Goal: Task Accomplishment & Management: Complete application form

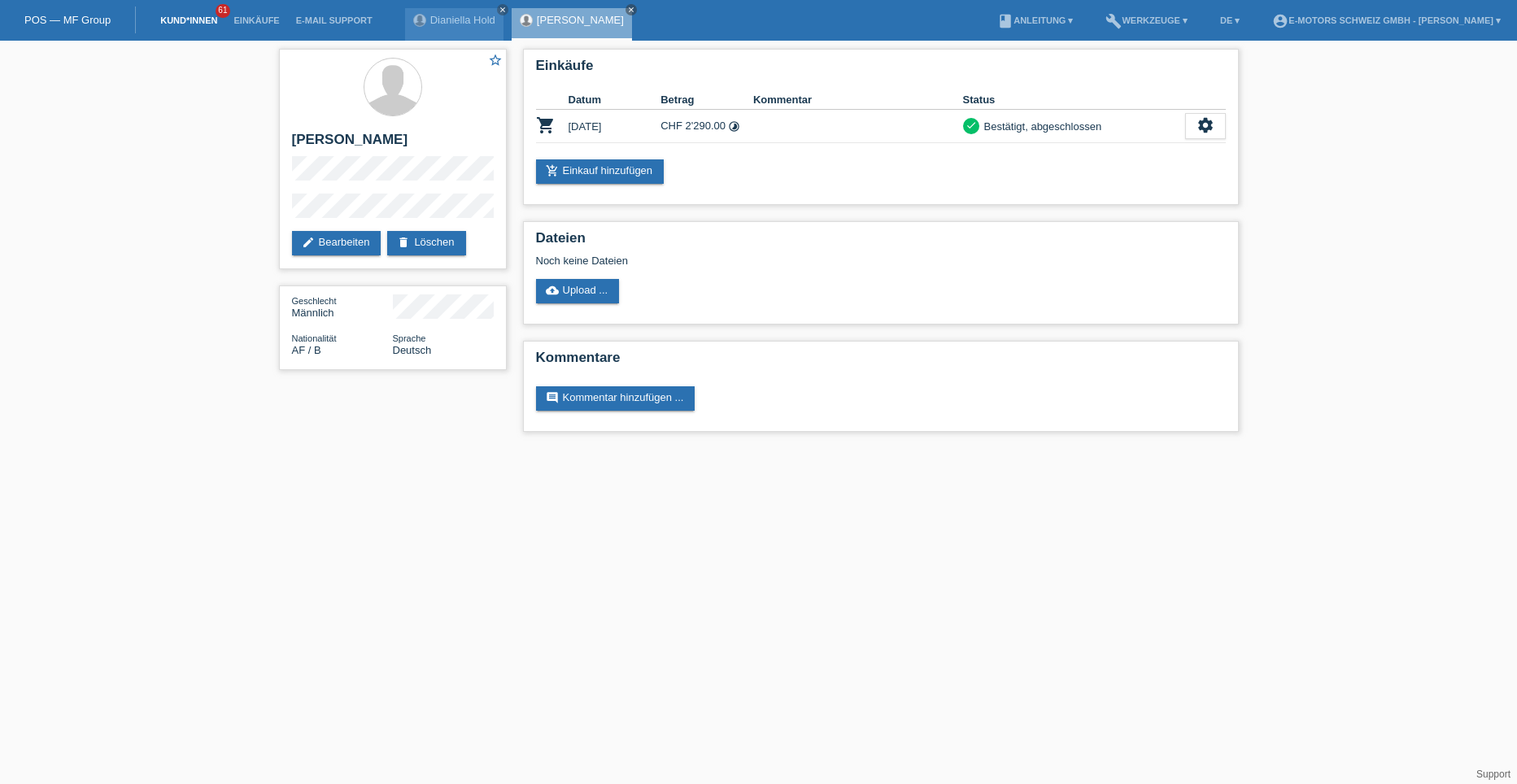
click at [196, 16] on link "Kund*innen" at bounding box center [188, 21] width 73 height 10
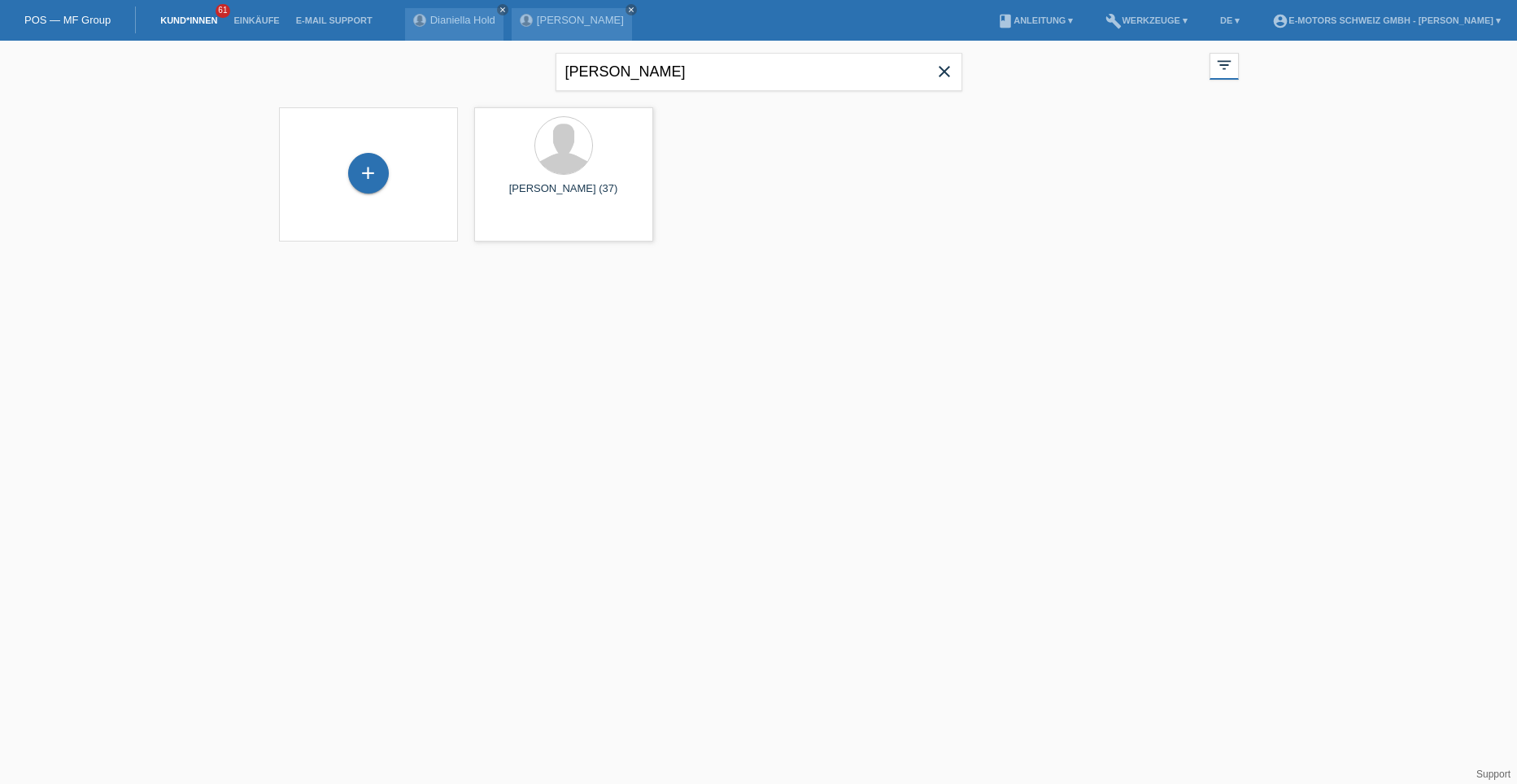
click at [945, 68] on icon "close" at bounding box center [944, 71] width 20 height 20
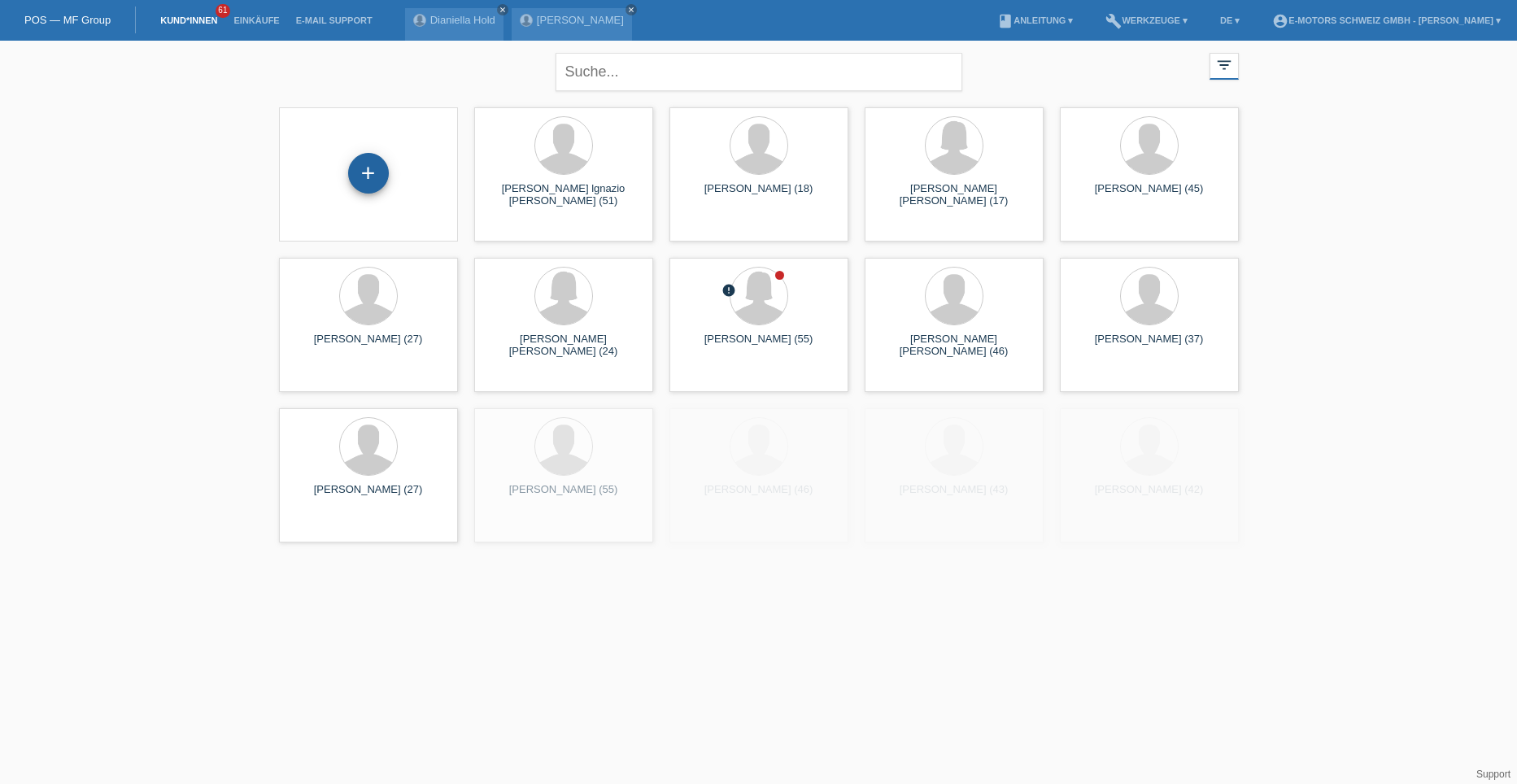
click at [360, 169] on div "+" at bounding box center [368, 173] width 41 height 41
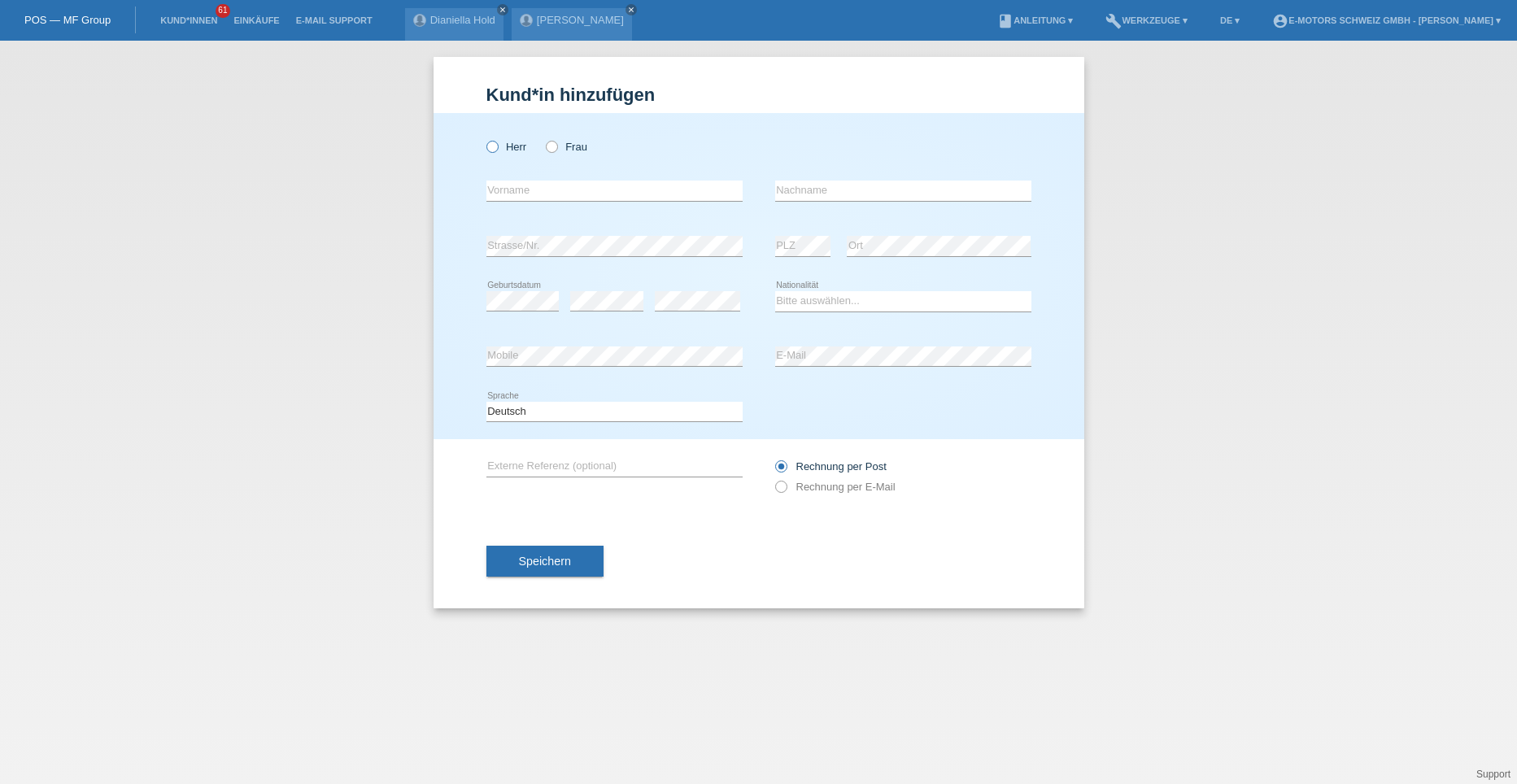
click at [483, 139] on icon at bounding box center [483, 139] width 0 height 0
click at [488, 144] on input "Herr" at bounding box center [491, 146] width 11 height 11
radio input "true"
click at [500, 180] on input "text" at bounding box center [615, 190] width 256 height 21
type input "f"
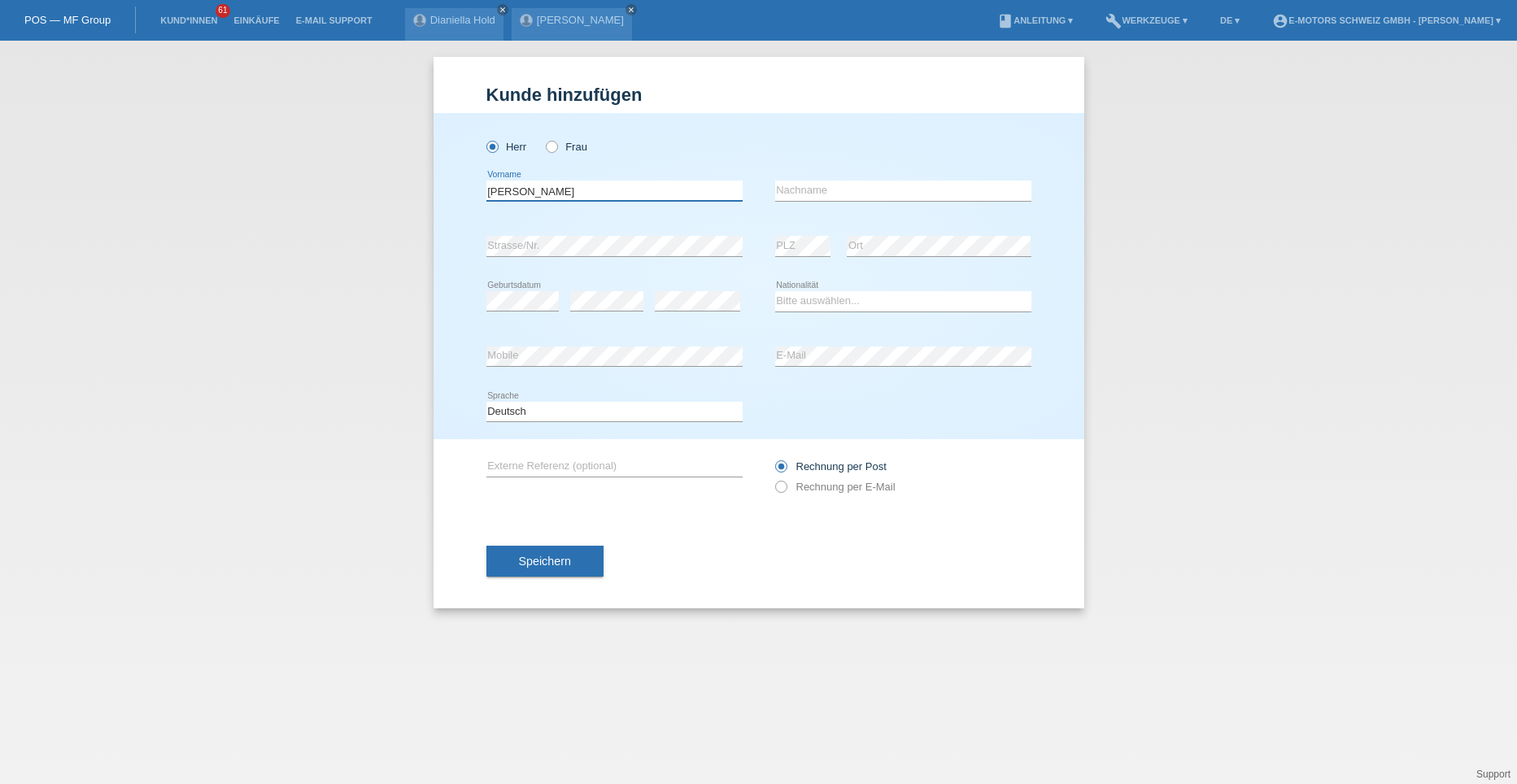
type input "[PERSON_NAME]"
click at [797, 188] on input "text" at bounding box center [903, 190] width 256 height 21
type input "Kistler"
click at [784, 299] on select "Bitte auswählen... Schweiz Deutschland Liechtenstein Österreich ------------ Af…" at bounding box center [903, 301] width 256 height 20
select select "CH"
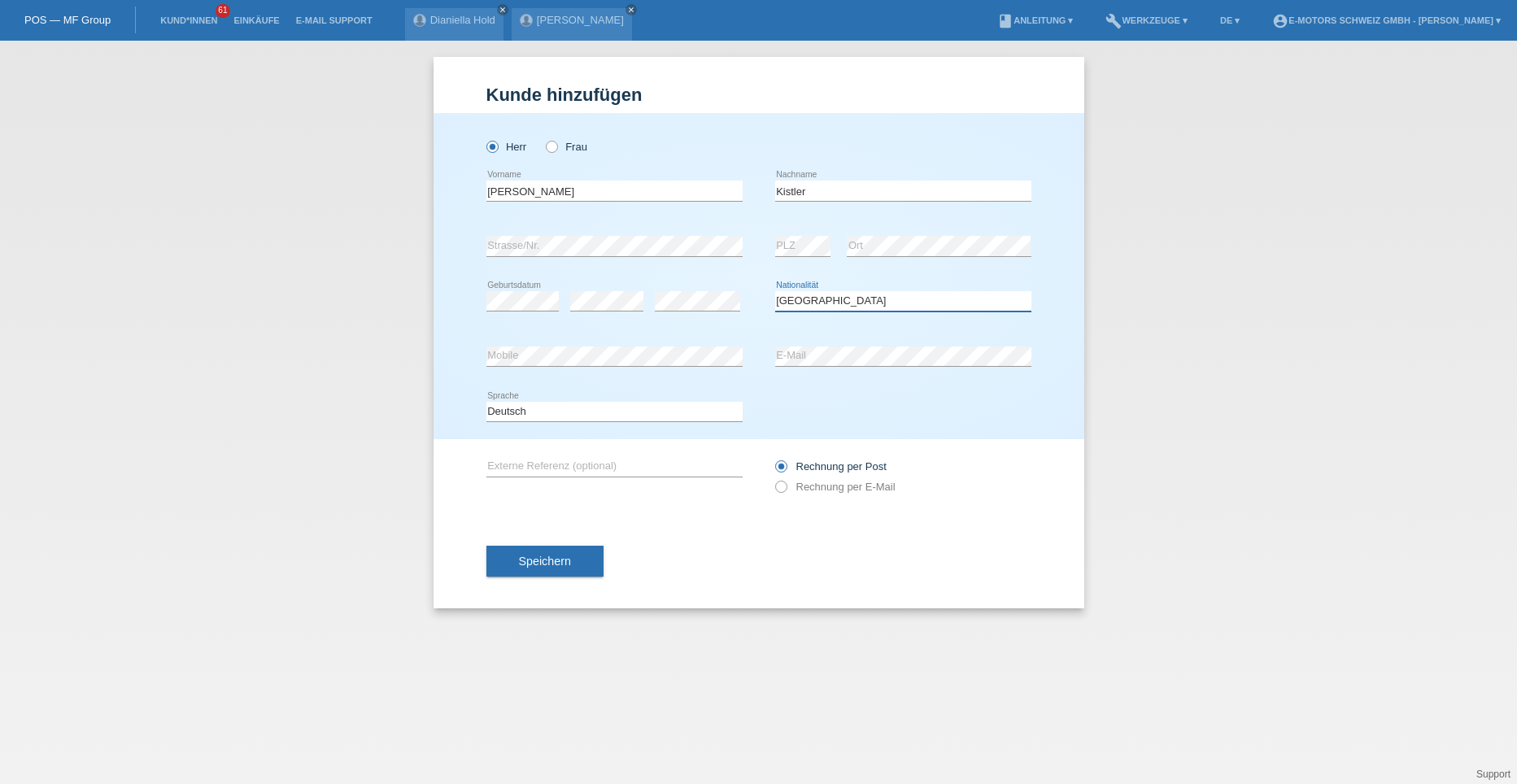
click at [775, 291] on select "Bitte auswählen... Schweiz Deutschland Liechtenstein Österreich ------------ Af…" at bounding box center [903, 301] width 256 height 20
click at [668, 264] on div "error Strasse/Nr." at bounding box center [615, 246] width 256 height 55
click at [552, 549] on button "Speichern" at bounding box center [545, 561] width 117 height 31
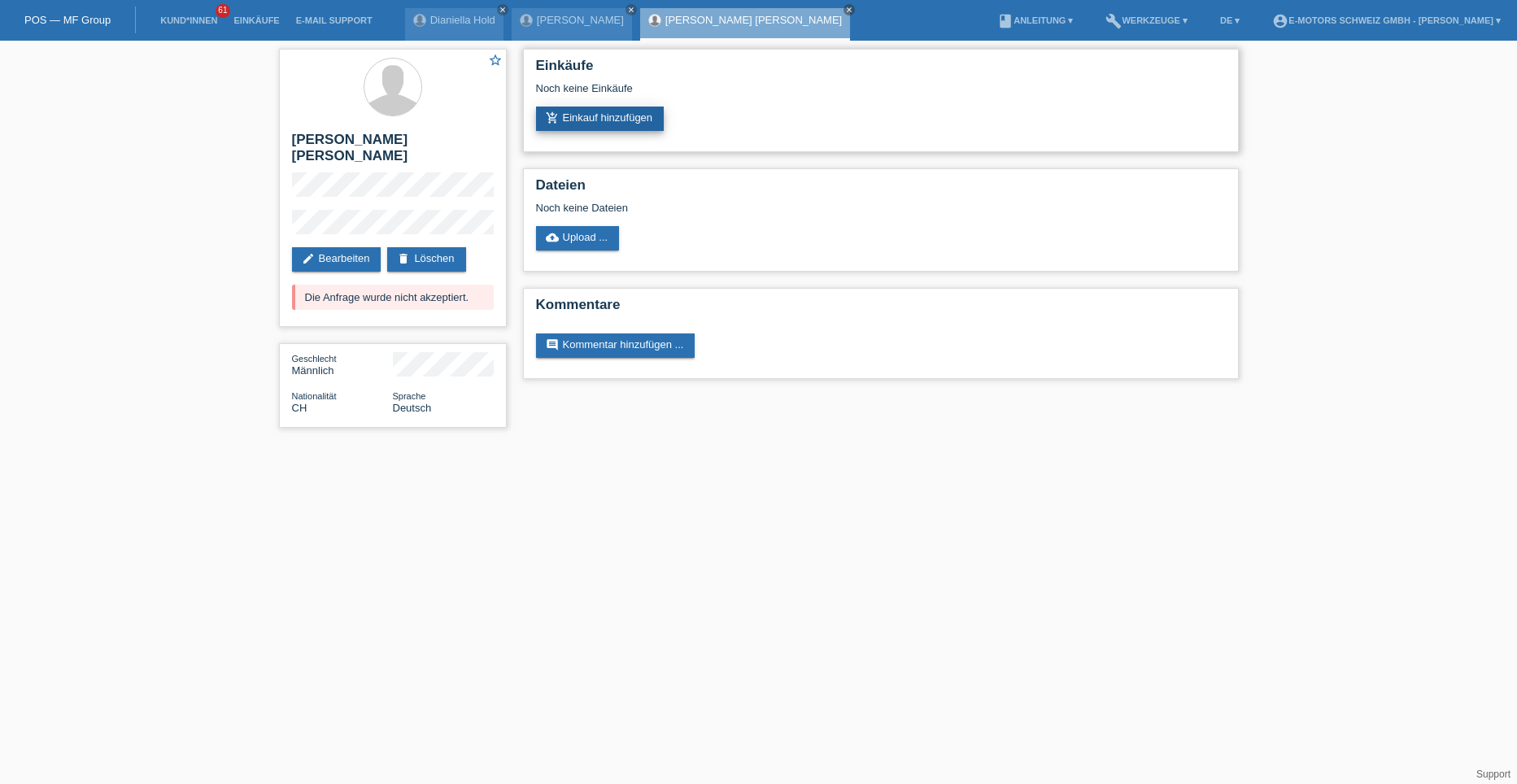
click at [584, 120] on link "add_shopping_cart Einkauf hinzufügen" at bounding box center [600, 119] width 129 height 25
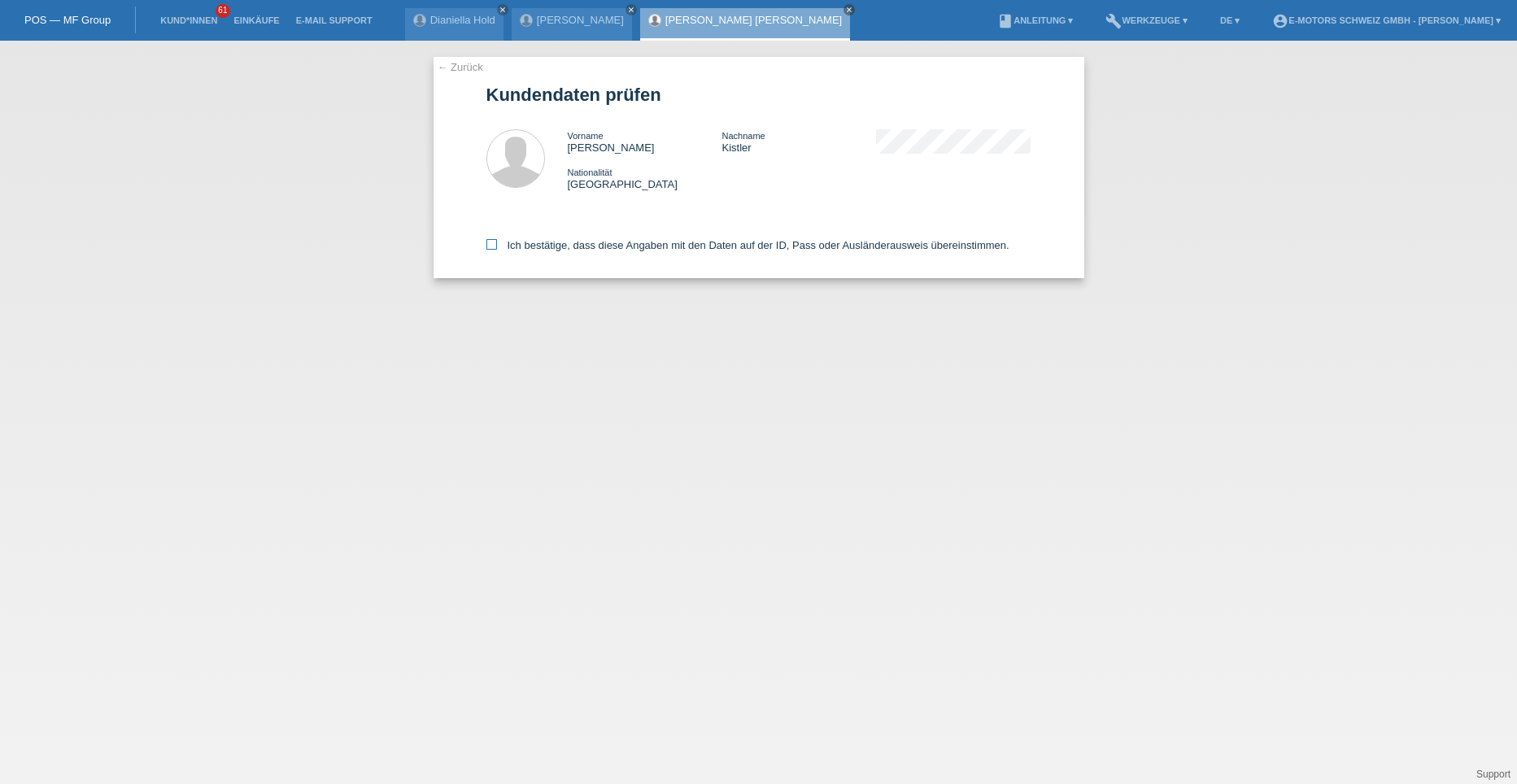
click at [488, 239] on icon at bounding box center [491, 244] width 11 height 11
click at [488, 239] on input "Ich bestätige, dass diese Angaben mit den Daten auf der ID, Pass oder Ausländer…" at bounding box center [491, 244] width 11 height 11
checkbox input "true"
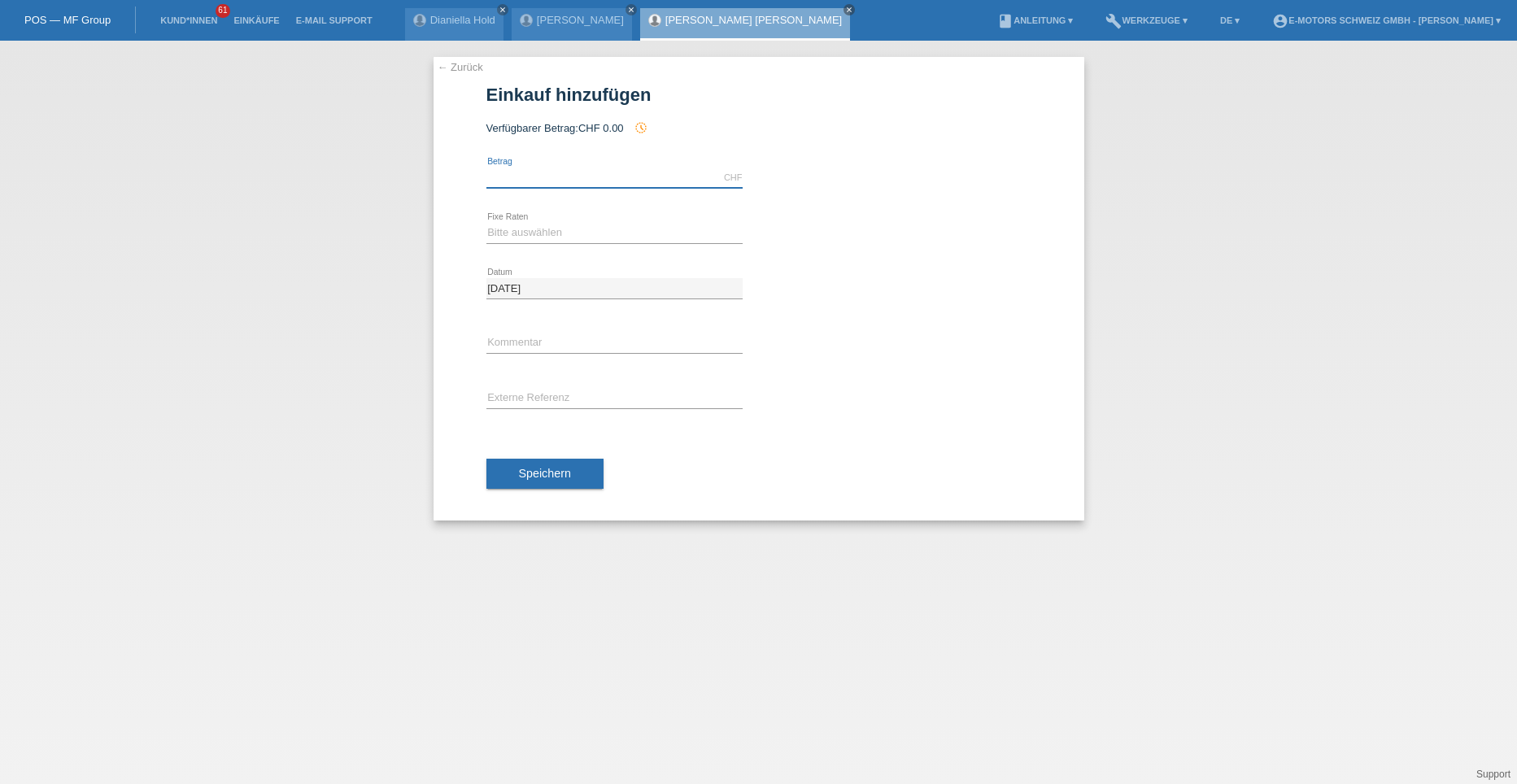
click at [530, 177] on input "text" at bounding box center [615, 177] width 256 height 21
type input "5000.00"
click at [522, 227] on select "Bitte auswählen 12 Raten 24 Raten 36 Raten 48 Raten" at bounding box center [615, 233] width 256 height 20
select select "214"
click at [487, 223] on select "Bitte auswählen 12 Raten 24 Raten 36 Raten 48 Raten" at bounding box center [615, 233] width 256 height 20
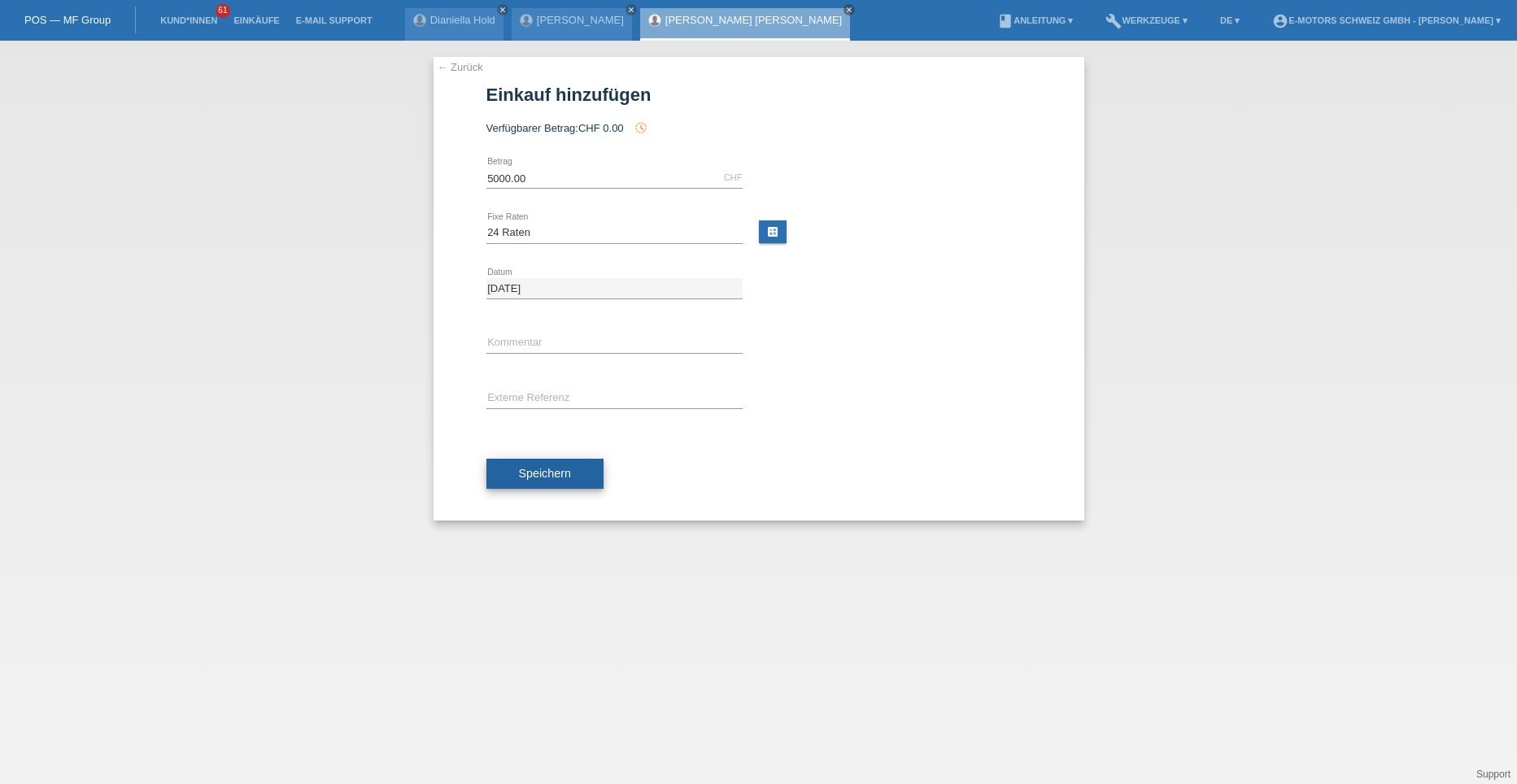
click at [532, 474] on span "Speichern" at bounding box center [544, 473] width 52 height 13
